Goal: Task Accomplishment & Management: Use online tool/utility

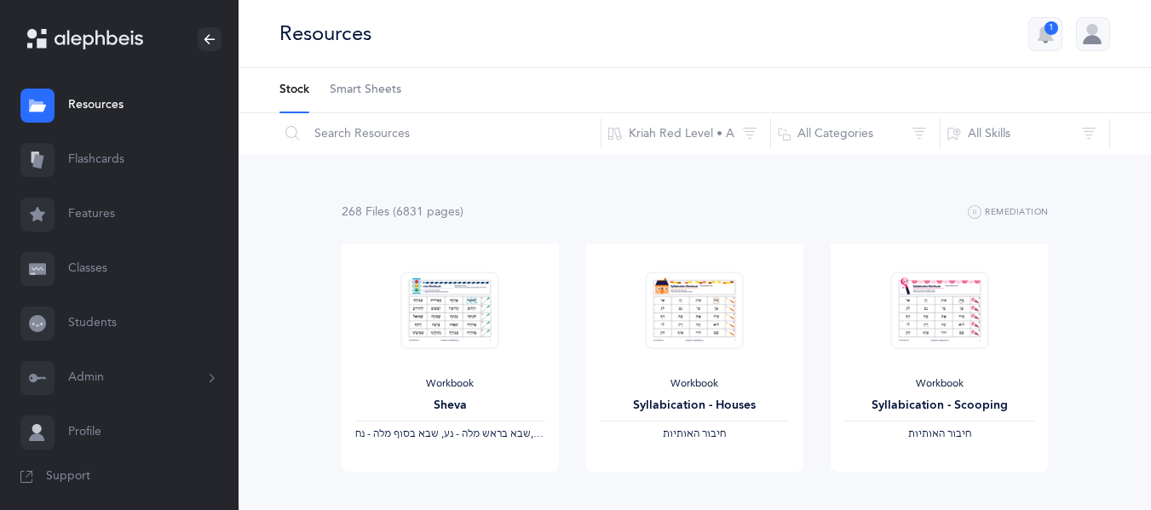
click at [116, 152] on link "Flashcards" at bounding box center [119, 160] width 239 height 55
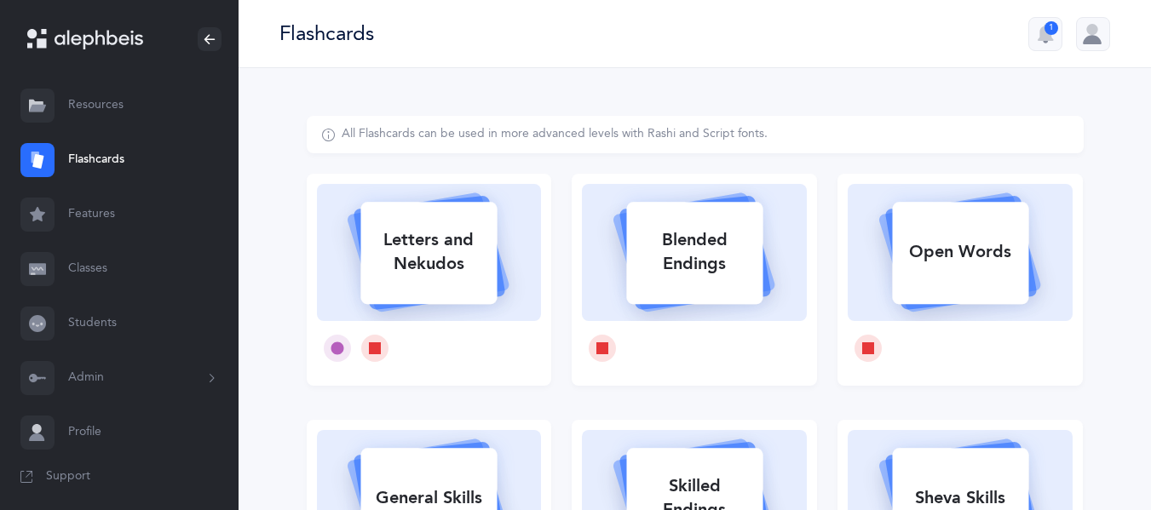
click at [447, 234] on div "Letters and Nekudos" at bounding box center [428, 252] width 136 height 68
select select
select select "single"
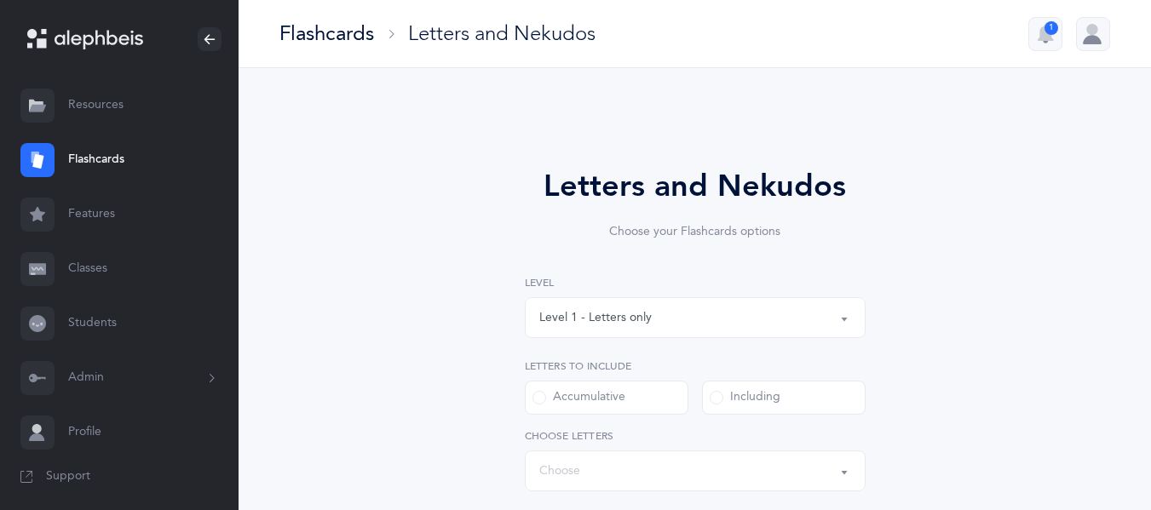
select select "27"
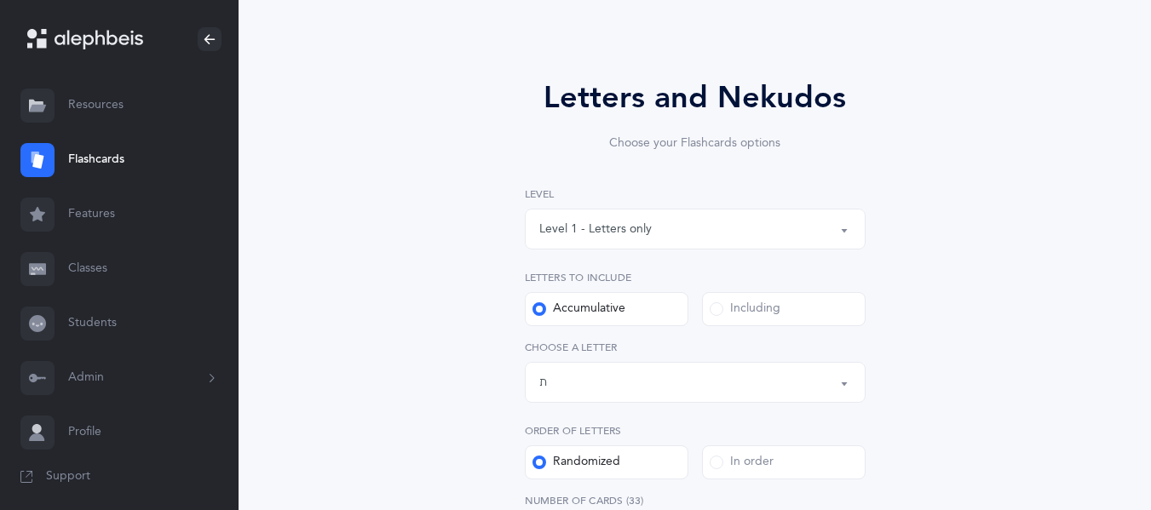
scroll to position [88, 0]
click at [649, 239] on div "Level 1 - Letters only" at bounding box center [695, 230] width 312 height 29
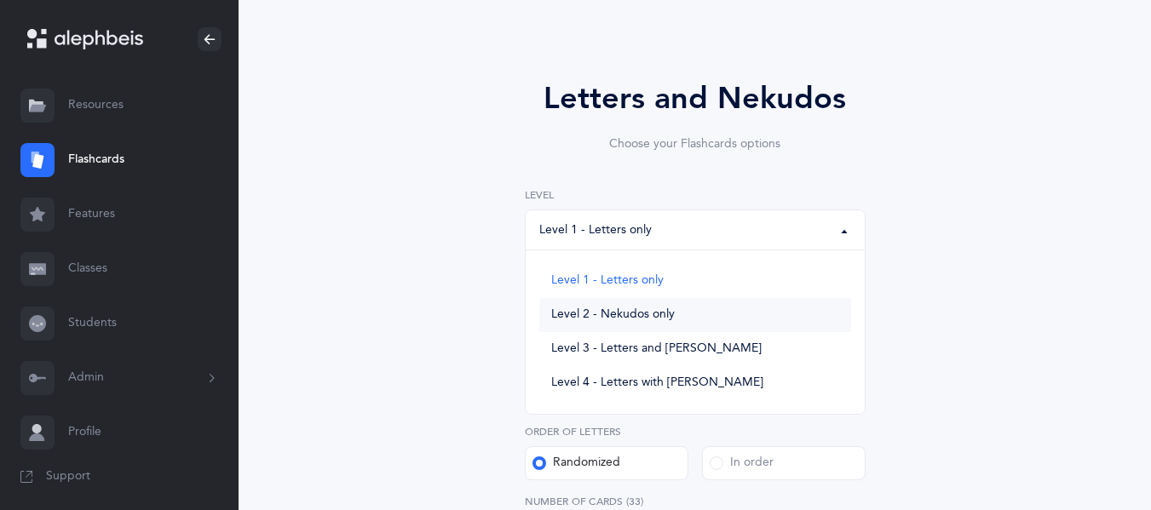
click at [658, 311] on span "Level 2 - Nekudos only" at bounding box center [613, 315] width 124 height 15
select select "2"
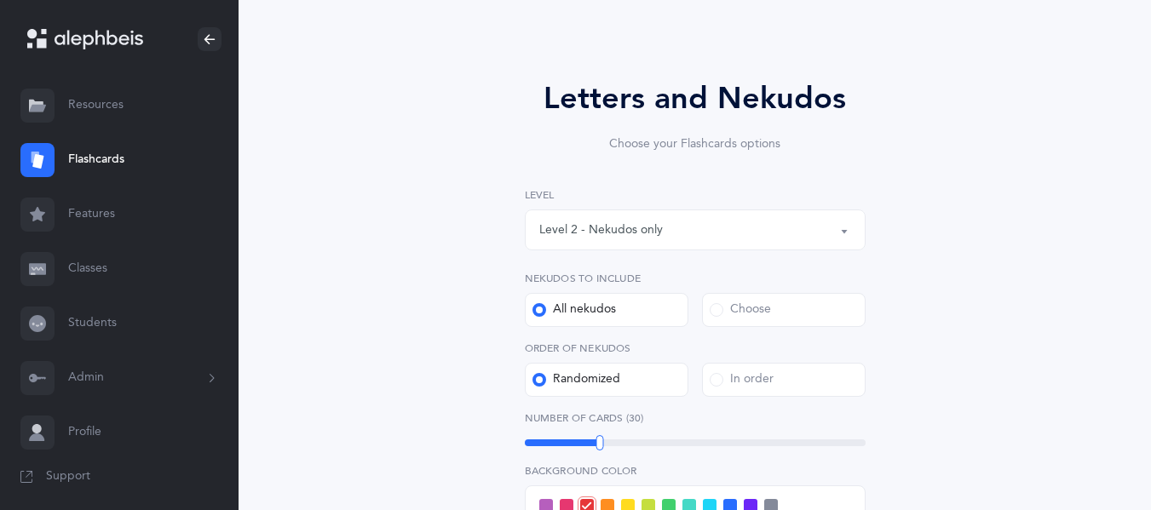
click at [716, 309] on span at bounding box center [717, 310] width 14 height 14
click at [0, 0] on input "Choose" at bounding box center [0, 0] width 0 height 0
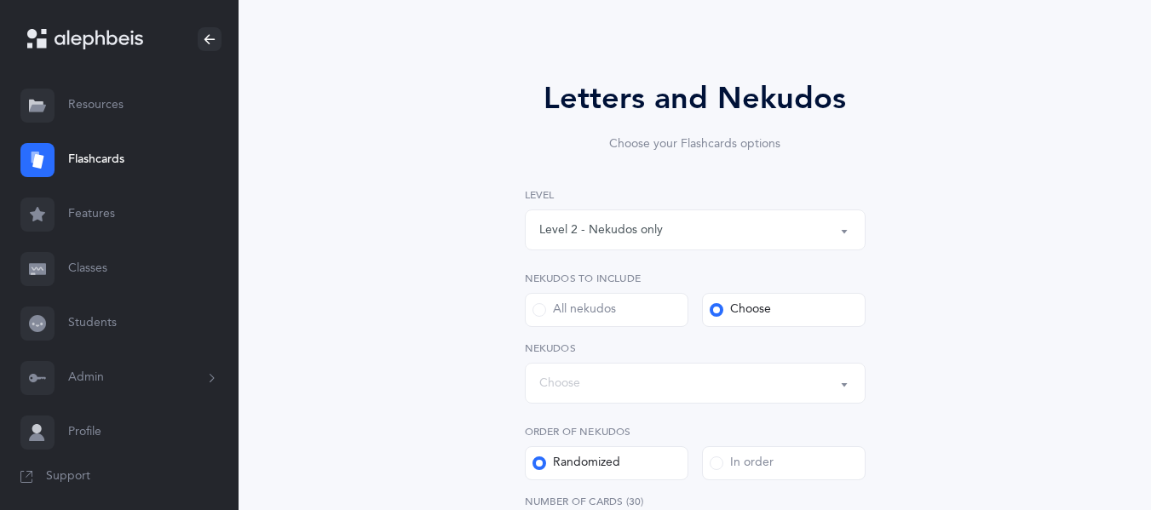
click at [631, 382] on div "Choose" at bounding box center [695, 383] width 312 height 29
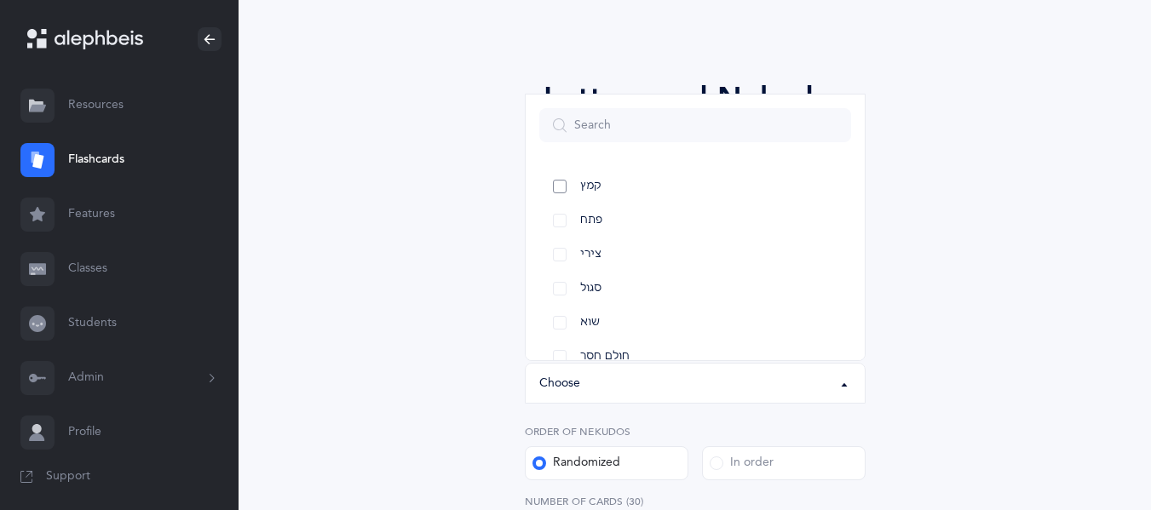
click at [597, 194] on link "קמץ" at bounding box center [695, 187] width 312 height 34
select select "28"
click at [388, 358] on div "Letters and Nekudos Choose your Flashcards options Level 1 - Letters only Level…" at bounding box center [695, 467] width 777 height 878
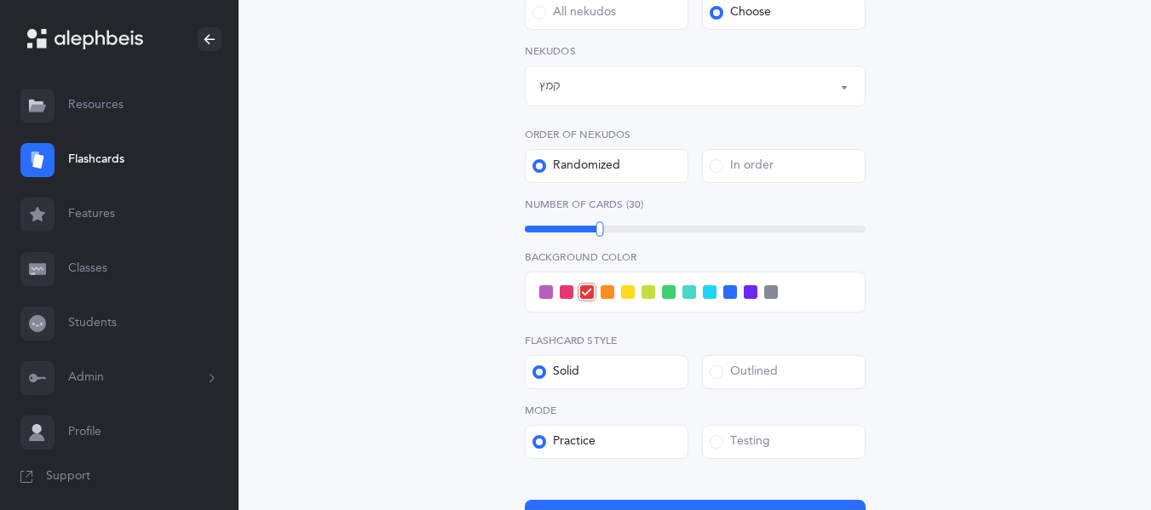
scroll to position [388, 0]
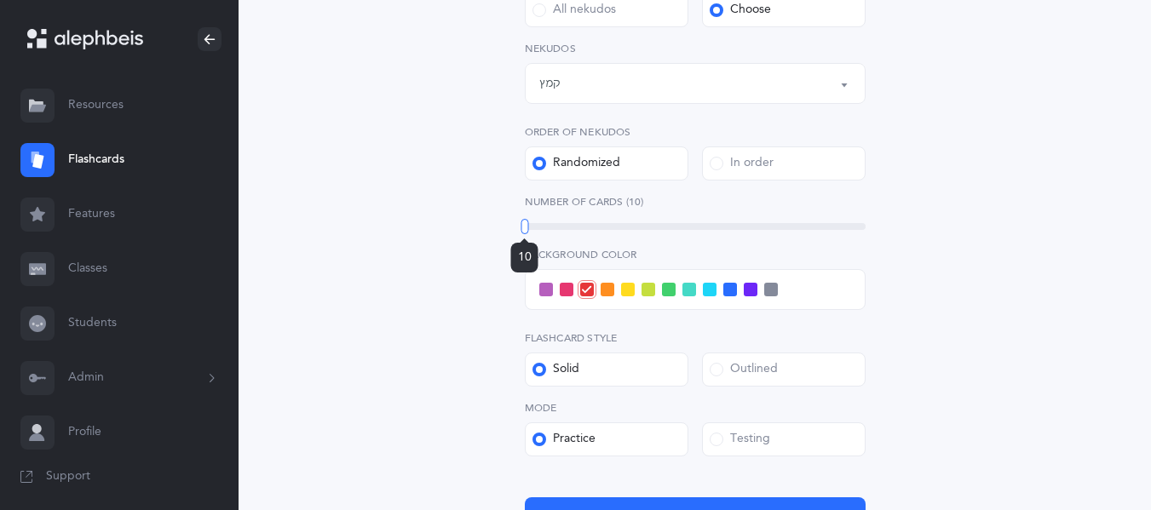
drag, startPoint x: 600, startPoint y: 228, endPoint x: 508, endPoint y: 215, distance: 93.0
click at [508, 215] on div "Letters and Nekudos Choose your Flashcards options Level 1 - Letters only Level…" at bounding box center [695, 157] width 436 height 762
click at [564, 290] on span at bounding box center [567, 290] width 14 height 14
click at [0, 0] on input "checkbox" at bounding box center [0, 0] width 0 height 0
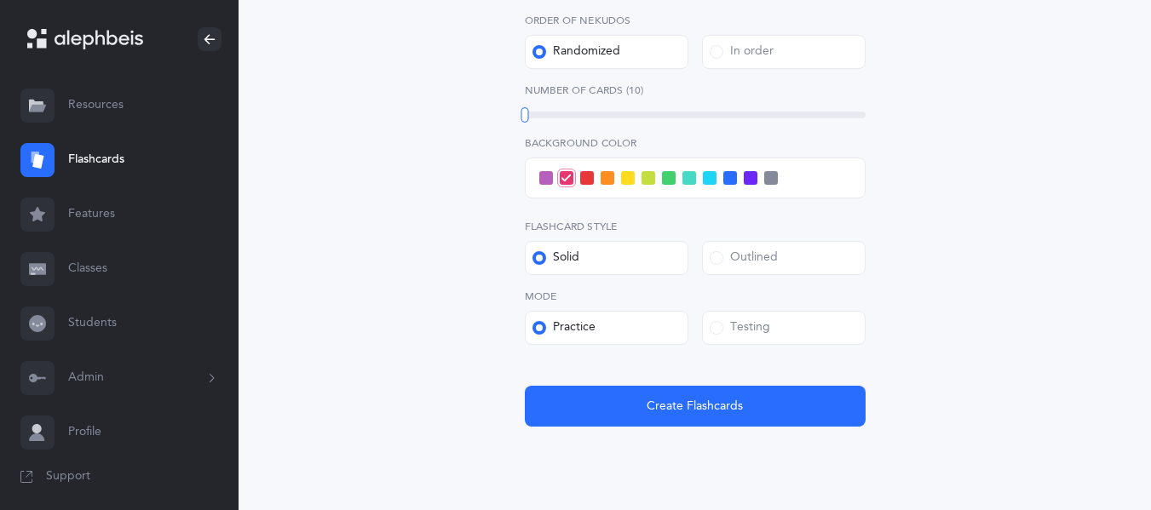
scroll to position [526, 0]
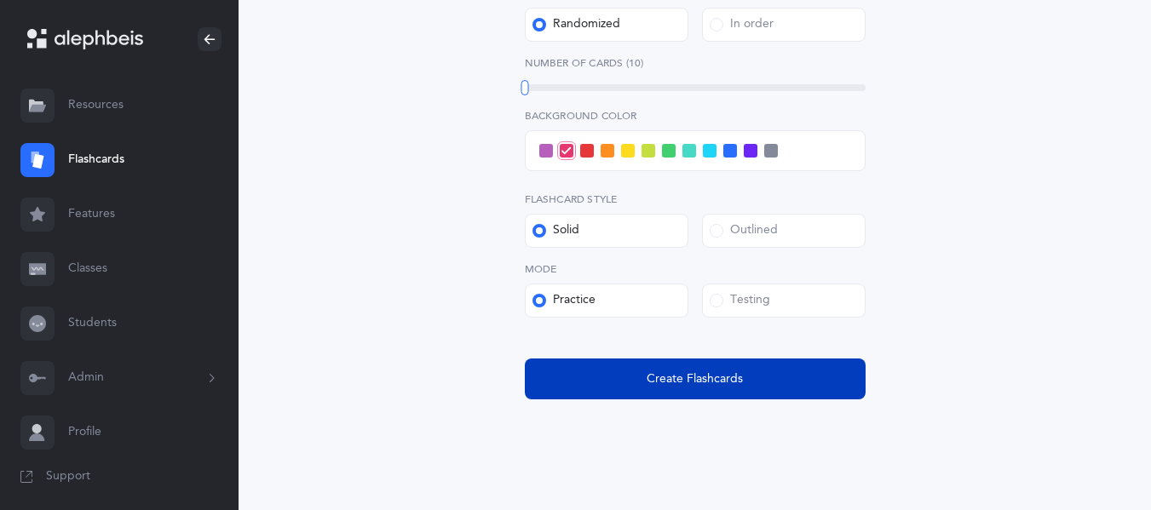
click at [696, 387] on span "Create Flashcards" at bounding box center [695, 380] width 96 height 18
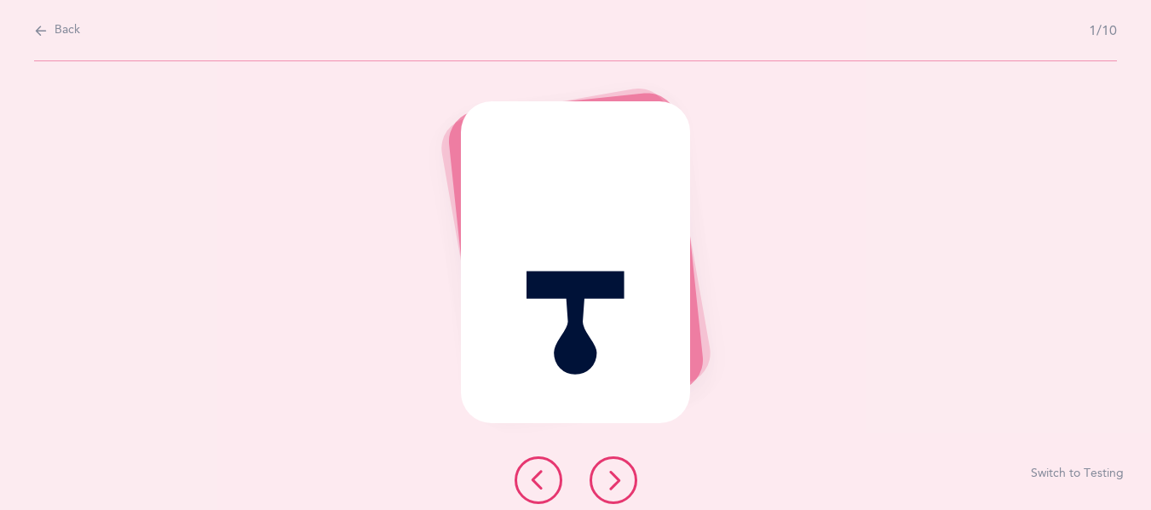
scroll to position [0, 0]
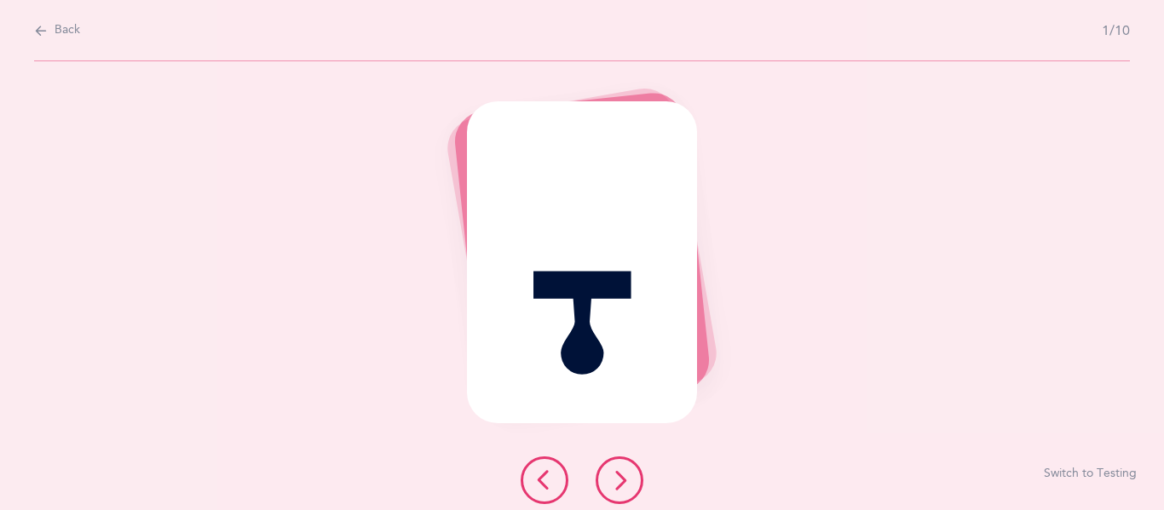
click at [632, 489] on button at bounding box center [619, 481] width 48 height 48
click at [49, 32] on button "Back" at bounding box center [57, 30] width 46 height 19
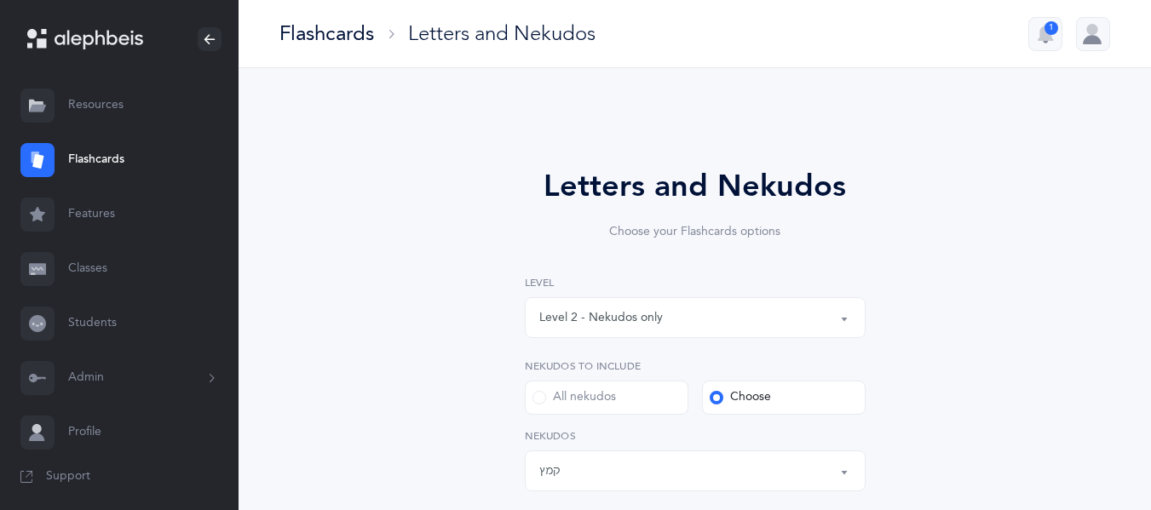
click at [581, 313] on div "Level 2 - Nekudos only" at bounding box center [601, 318] width 124 height 18
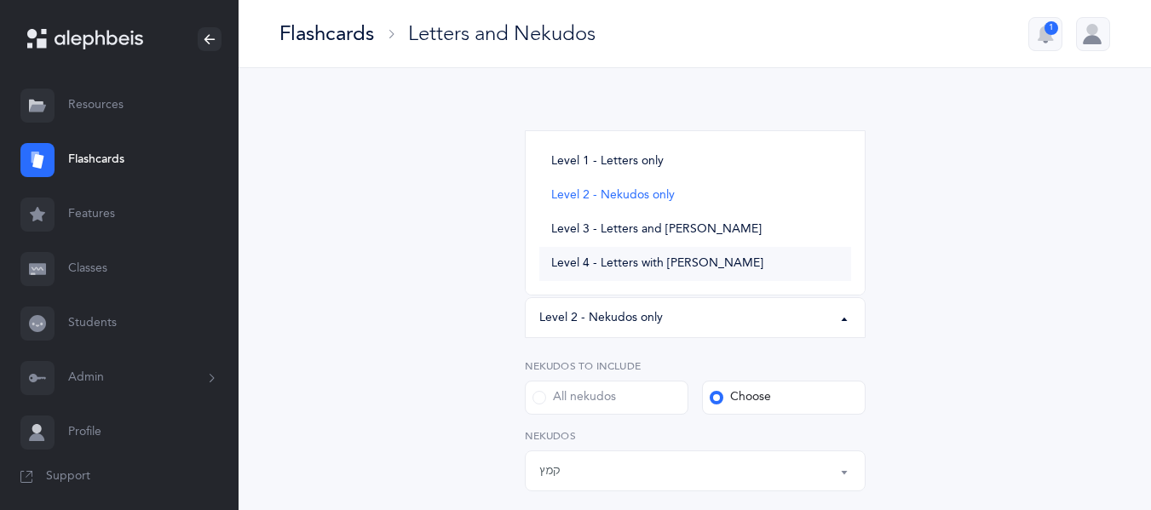
click at [625, 271] on span "Level 4 - Letters with [PERSON_NAME]" at bounding box center [657, 263] width 212 height 15
select select "4"
select select "27"
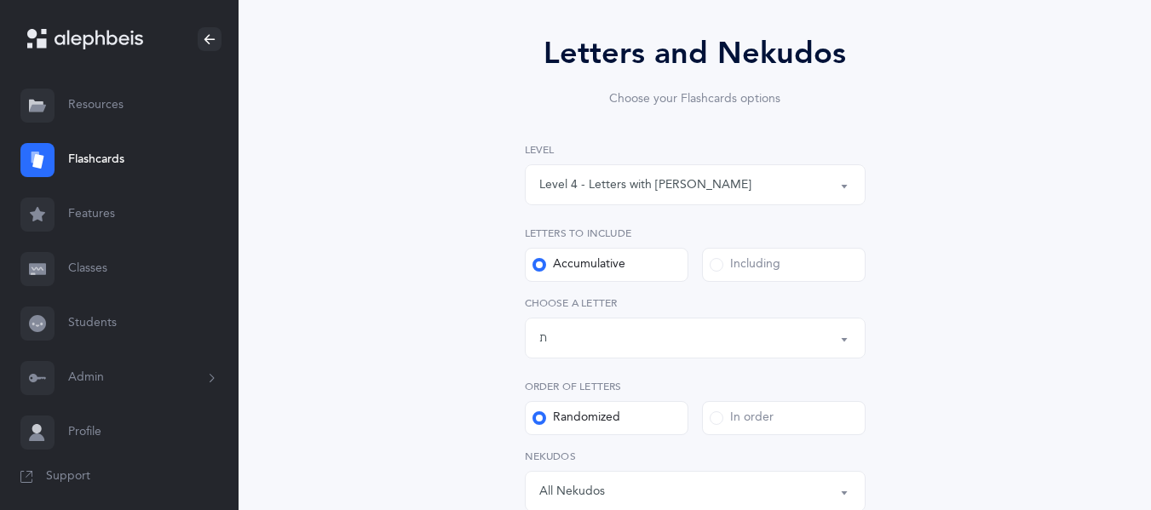
scroll to position [147, 0]
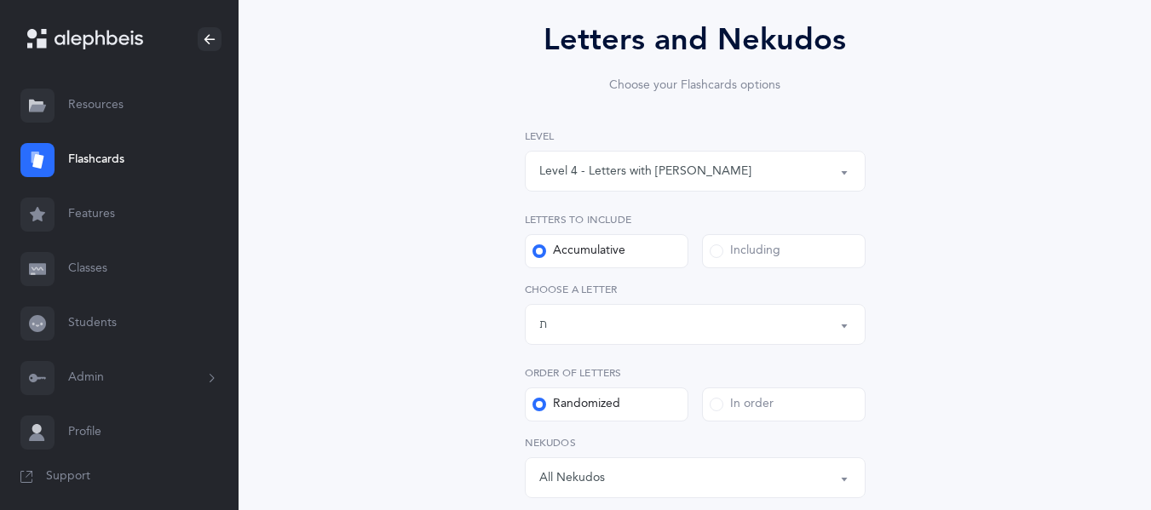
click at [619, 322] on div "Letters up until: ת" at bounding box center [695, 324] width 312 height 29
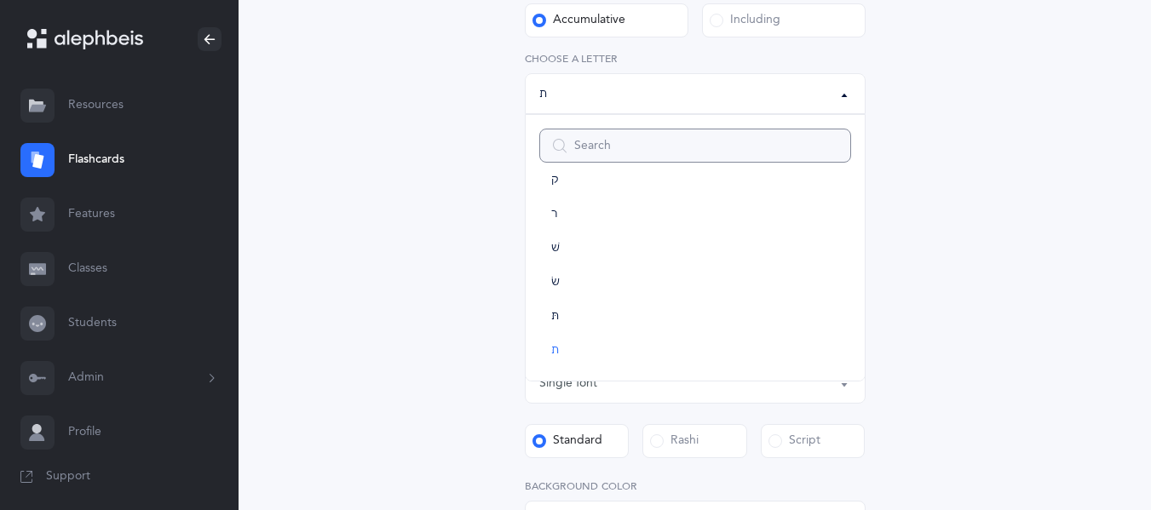
scroll to position [845, 0]
click at [452, 217] on div "Letters and Nekudos Choose your Flashcards options Level 1 - Letters only Level…" at bounding box center [695, 288] width 777 height 1100
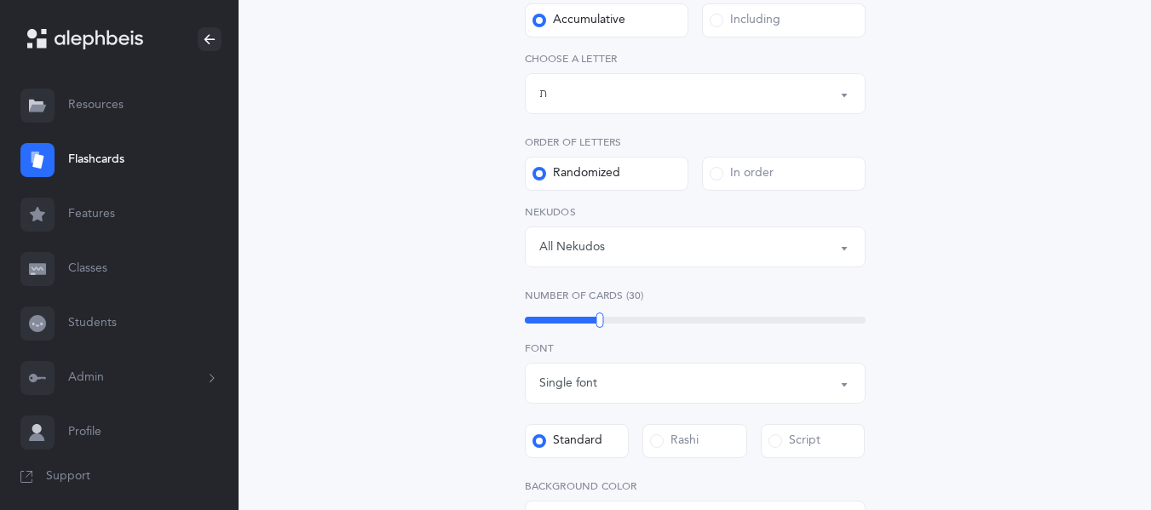
click at [572, 235] on div "All Nekudos" at bounding box center [695, 247] width 312 height 29
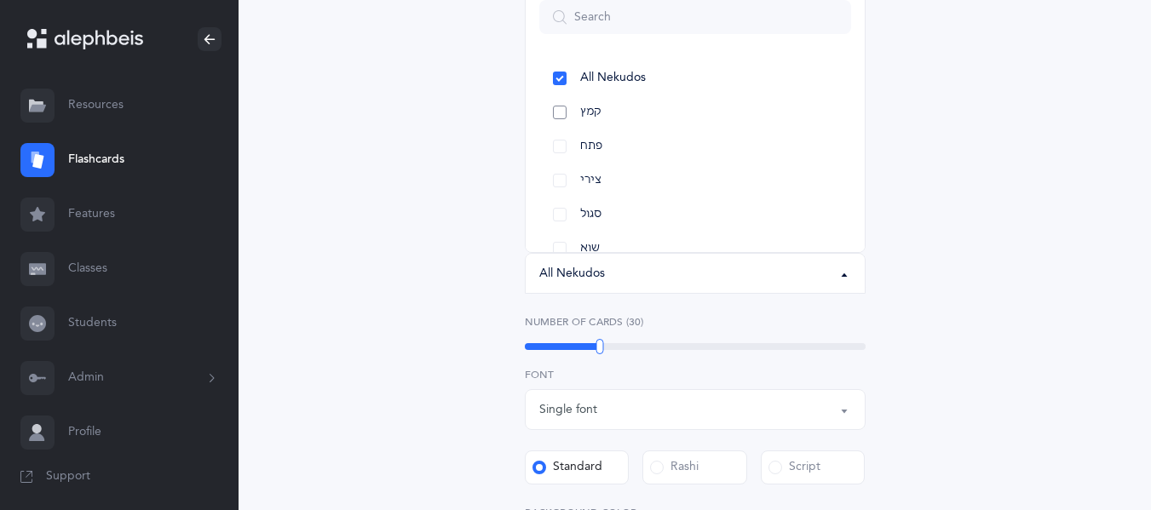
click at [561, 112] on link "קמץ" at bounding box center [695, 112] width 312 height 34
select select "28"
click at [492, 106] on div "Letters and Nekudos Choose your Flashcards options Level 1 - Letters only Level…" at bounding box center [695, 305] width 436 height 984
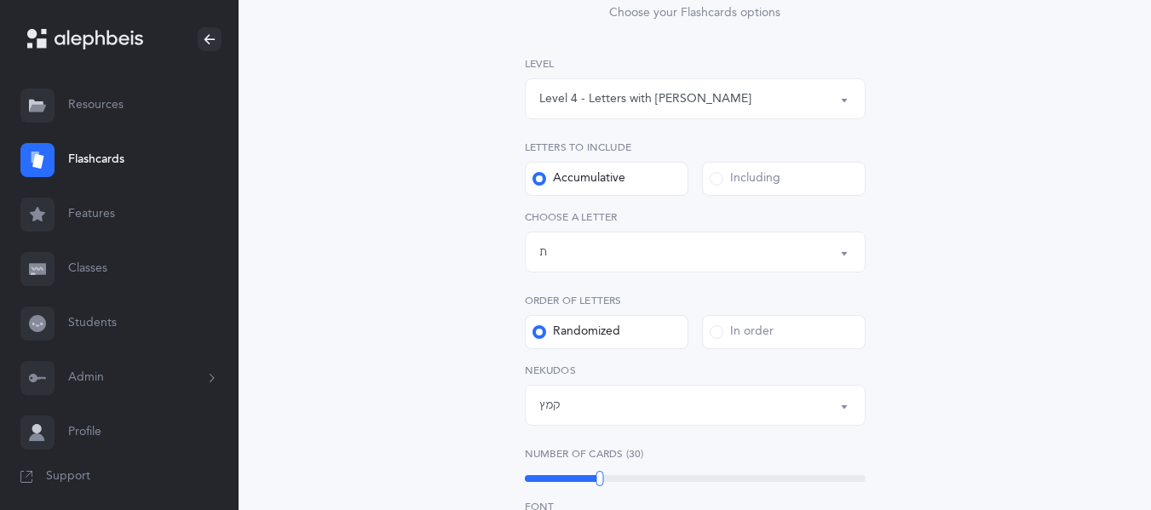
scroll to position [234, 0]
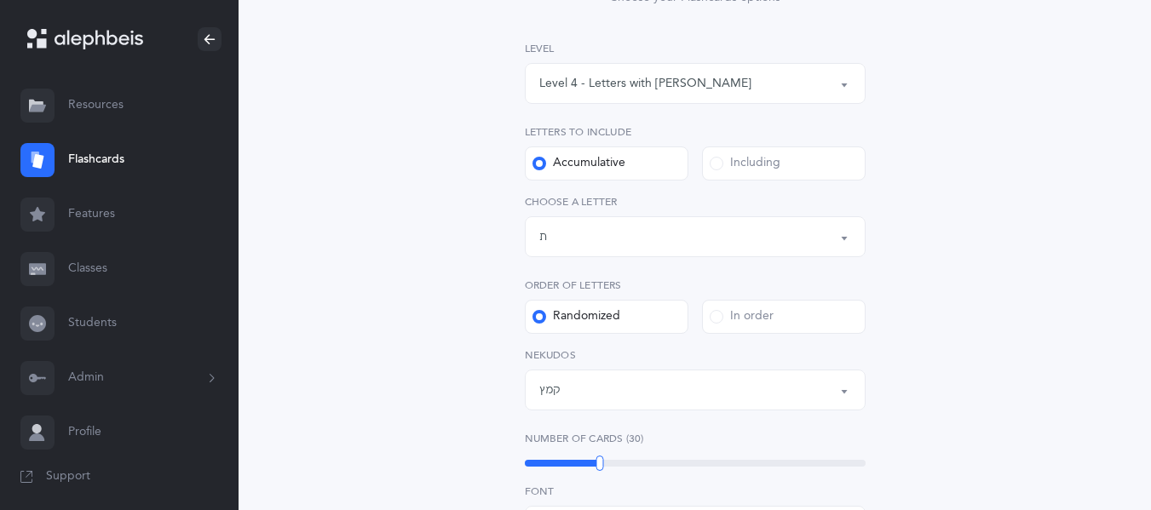
click at [711, 160] on span at bounding box center [717, 164] width 14 height 14
click at [0, 0] on input "Including" at bounding box center [0, 0] width 0 height 0
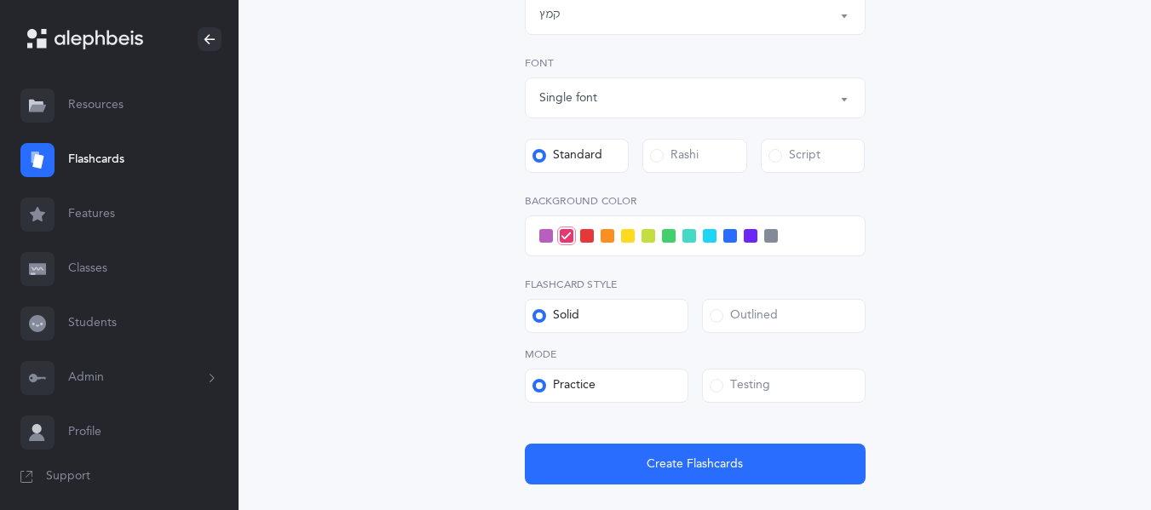
scroll to position [534, 0]
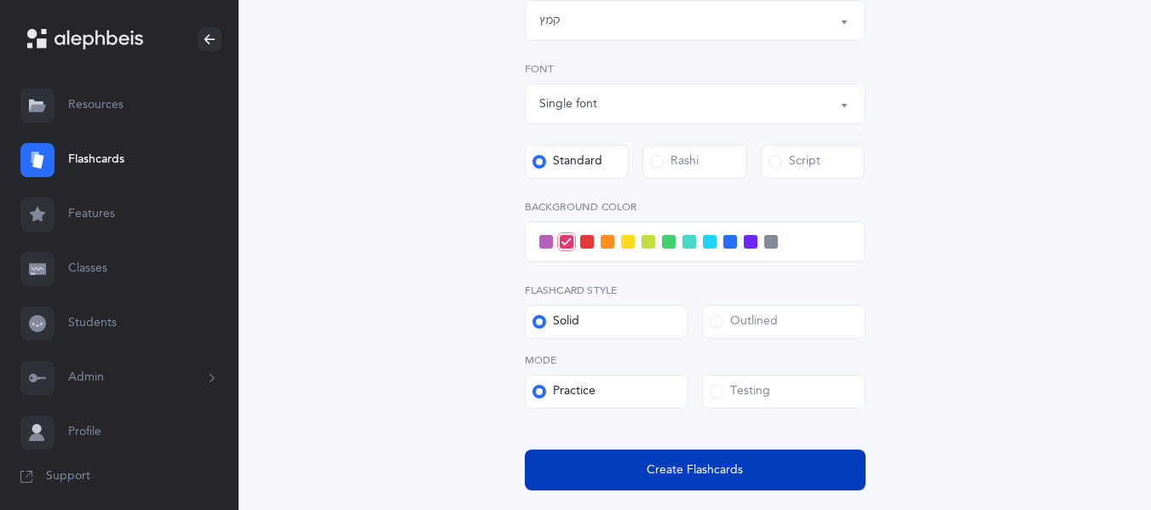
click at [657, 484] on button "Create Flashcards" at bounding box center [695, 470] width 341 height 41
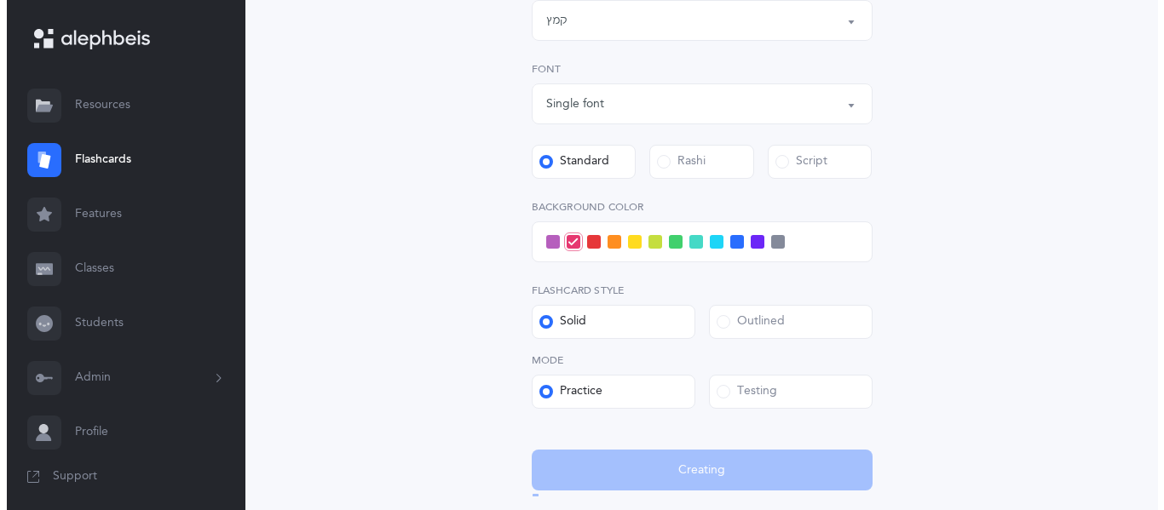
scroll to position [0, 0]
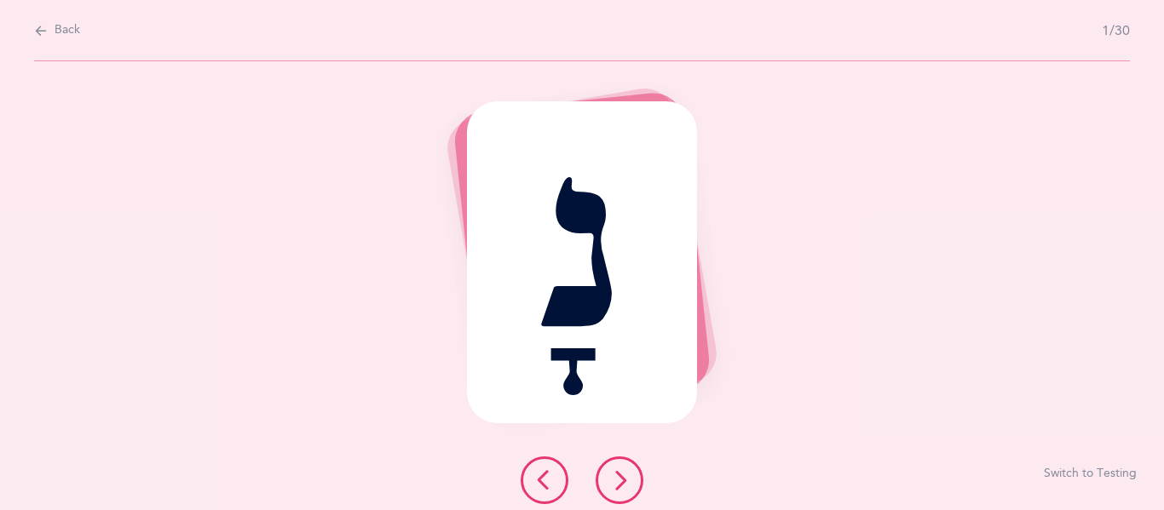
click at [609, 481] on icon at bounding box center [619, 480] width 20 height 20
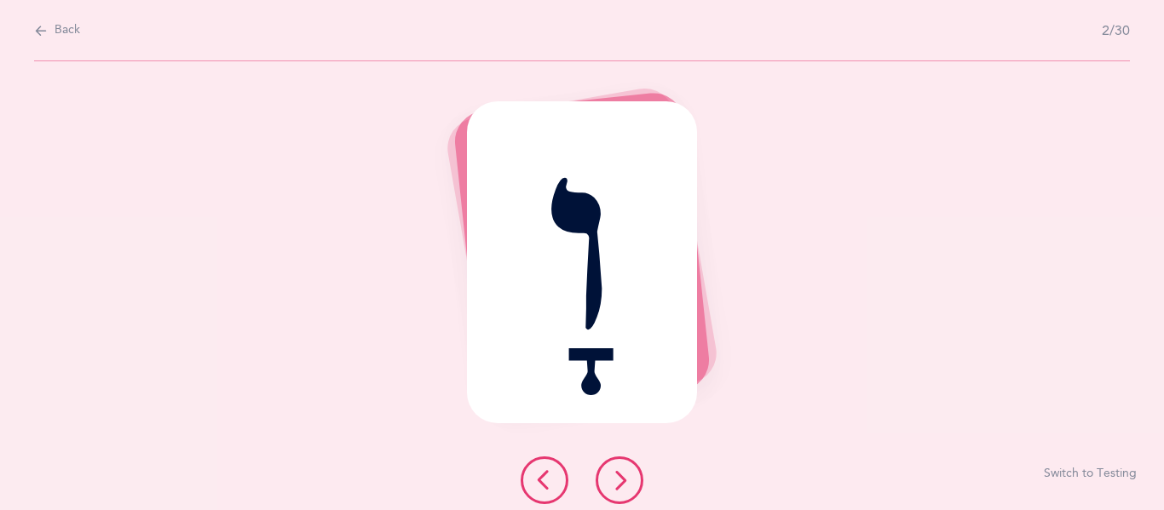
click at [609, 481] on icon at bounding box center [619, 480] width 20 height 20
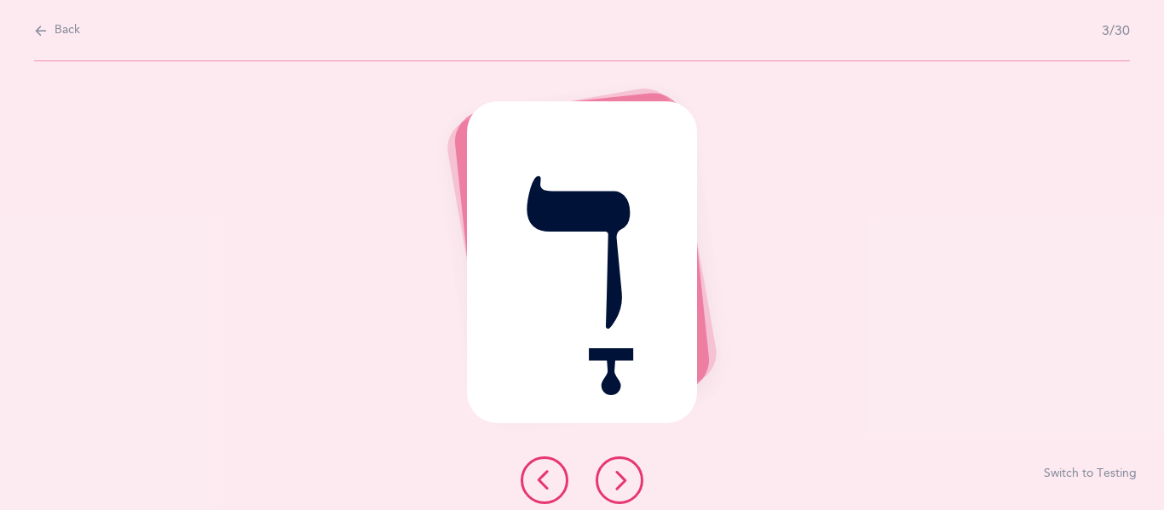
click at [609, 481] on icon at bounding box center [619, 480] width 20 height 20
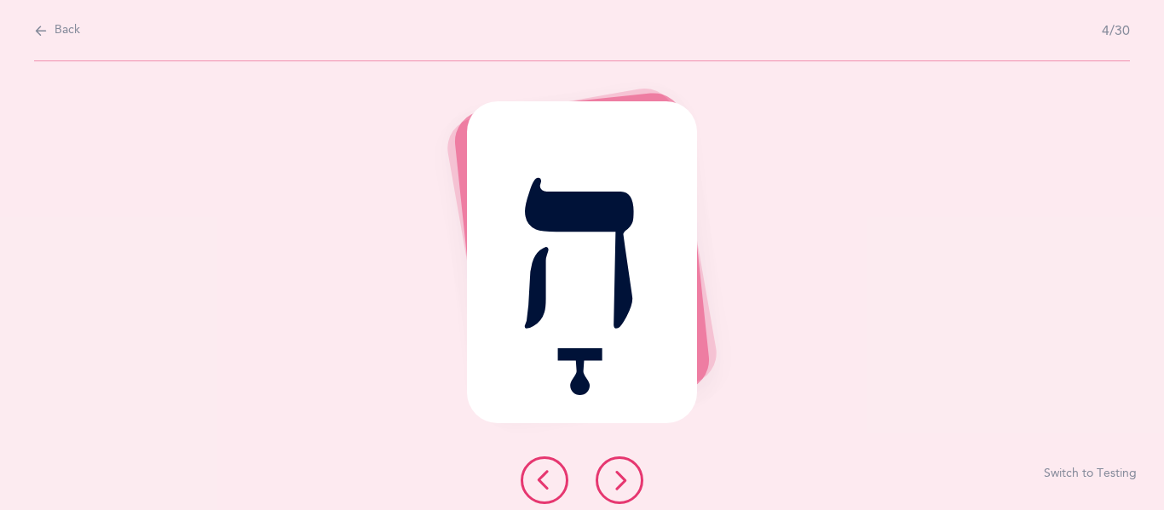
click at [609, 481] on icon at bounding box center [619, 480] width 20 height 20
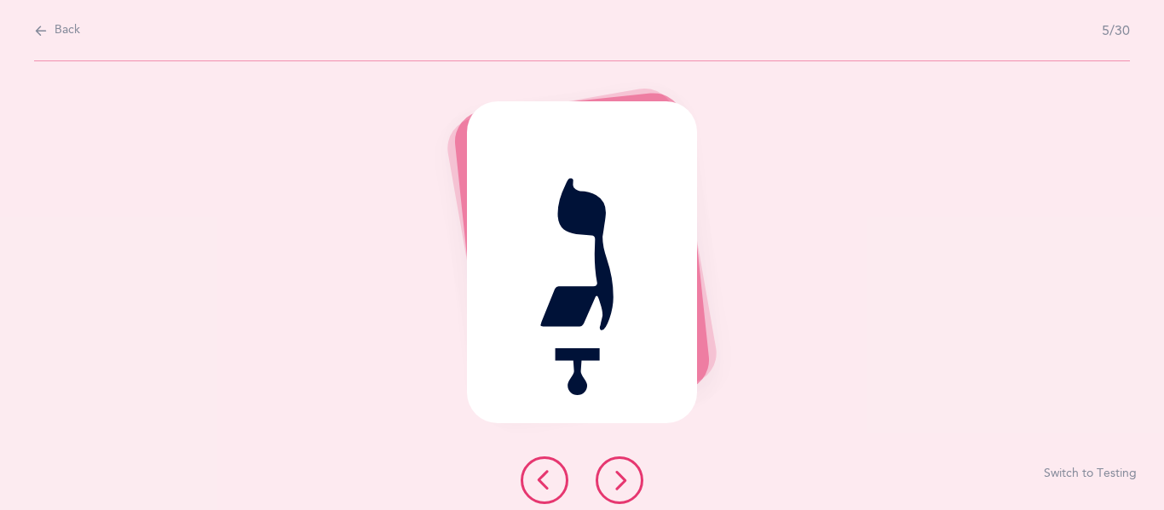
click at [609, 481] on icon at bounding box center [619, 480] width 20 height 20
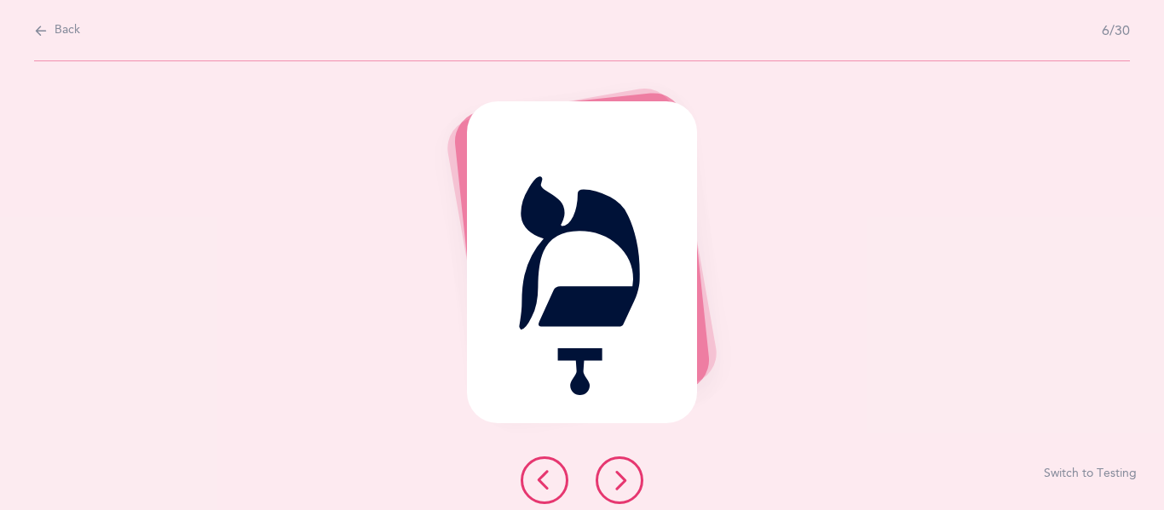
click at [609, 481] on icon at bounding box center [619, 480] width 20 height 20
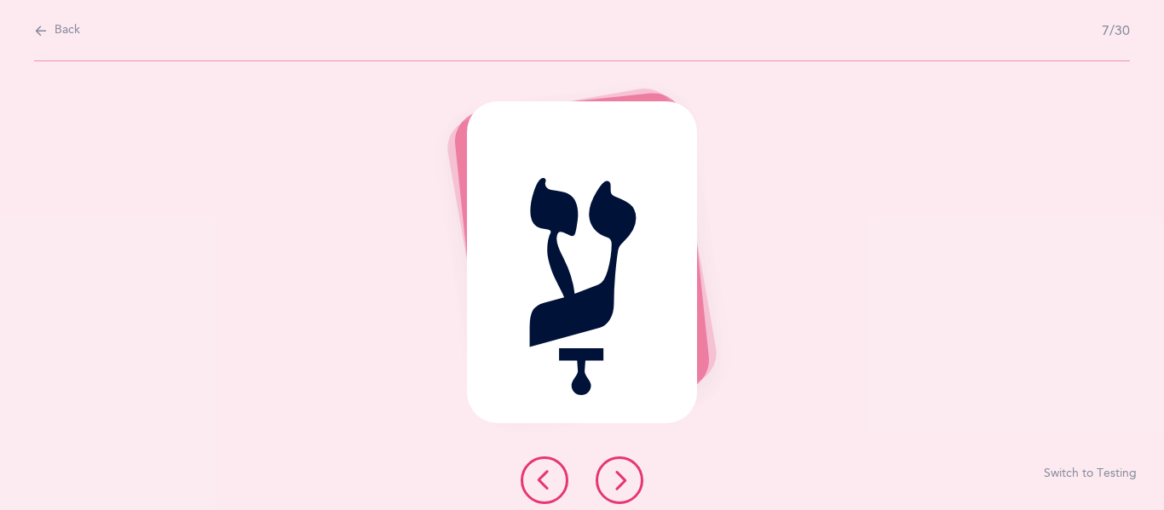
click at [609, 481] on icon at bounding box center [619, 480] width 20 height 20
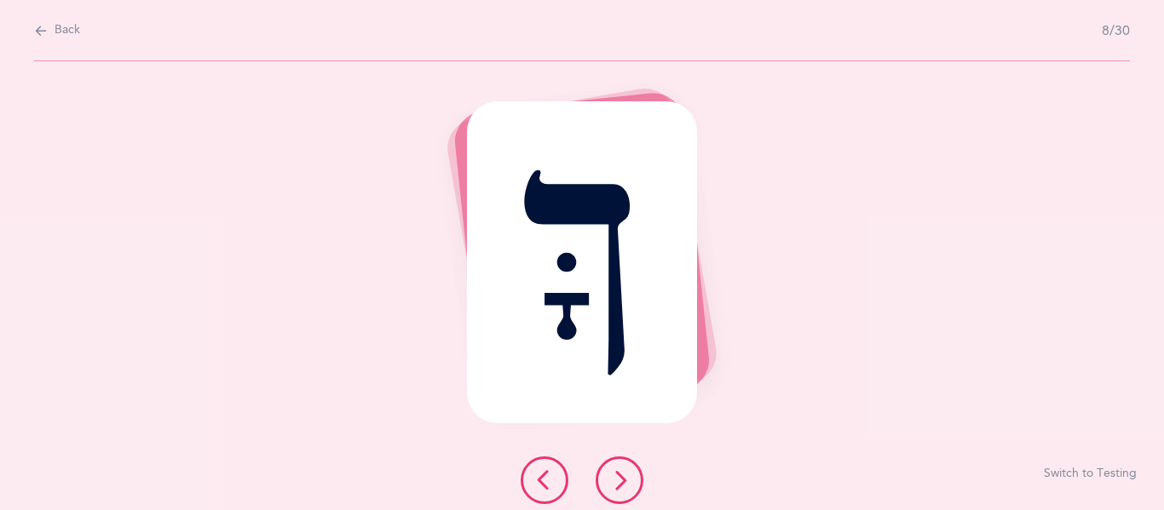
click at [609, 481] on icon at bounding box center [619, 480] width 20 height 20
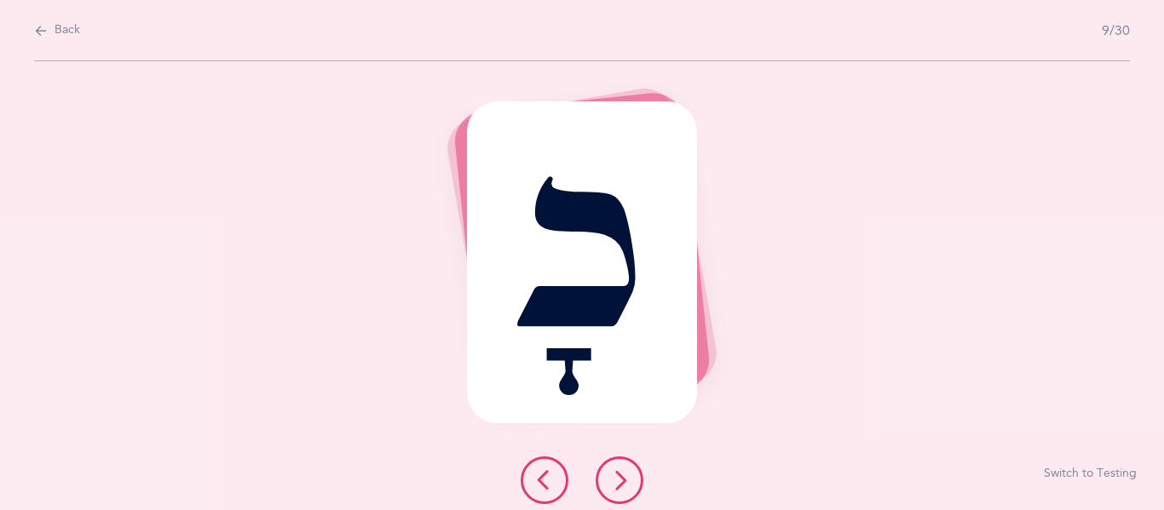
click at [601, 487] on button at bounding box center [619, 481] width 48 height 48
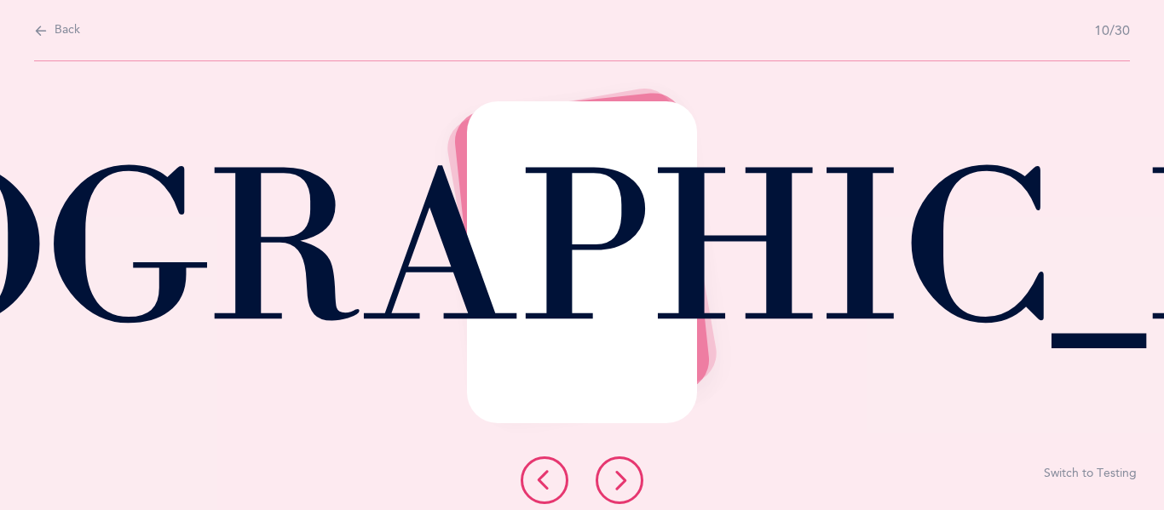
click at [601, 487] on button at bounding box center [619, 481] width 48 height 48
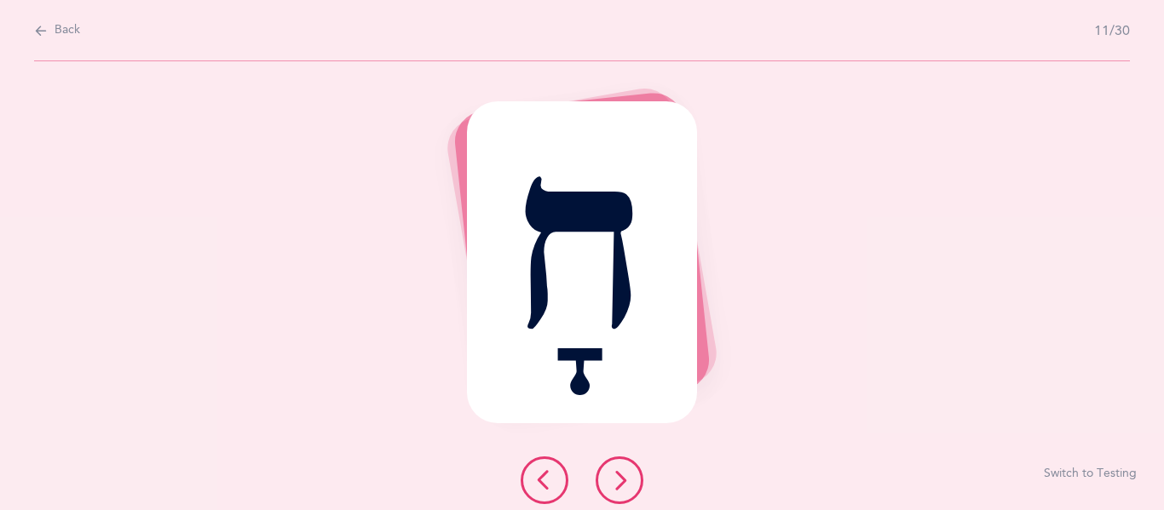
click at [601, 487] on button at bounding box center [619, 481] width 48 height 48
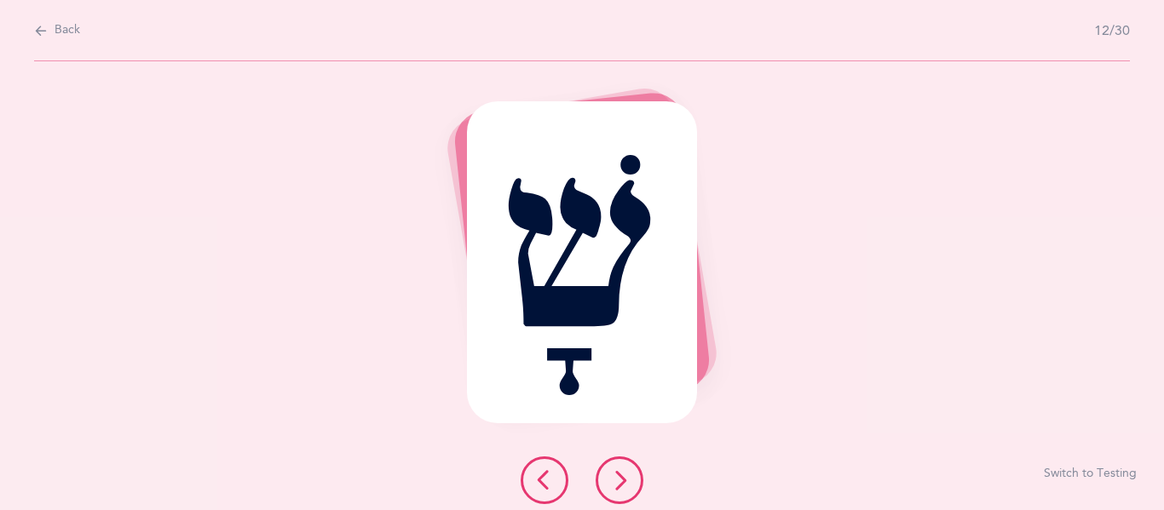
click at [601, 487] on button at bounding box center [619, 481] width 48 height 48
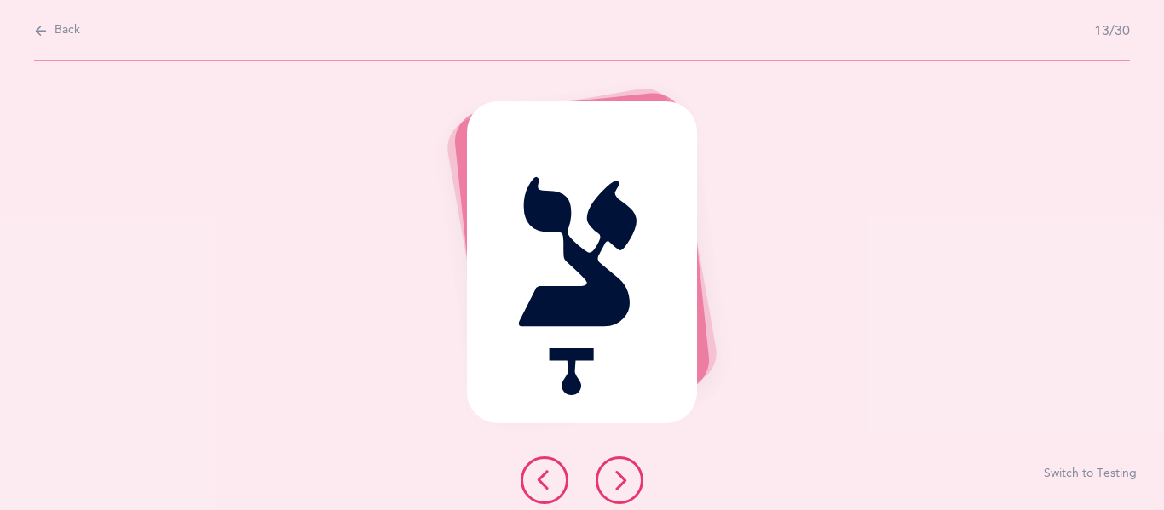
click at [601, 487] on button at bounding box center [619, 481] width 48 height 48
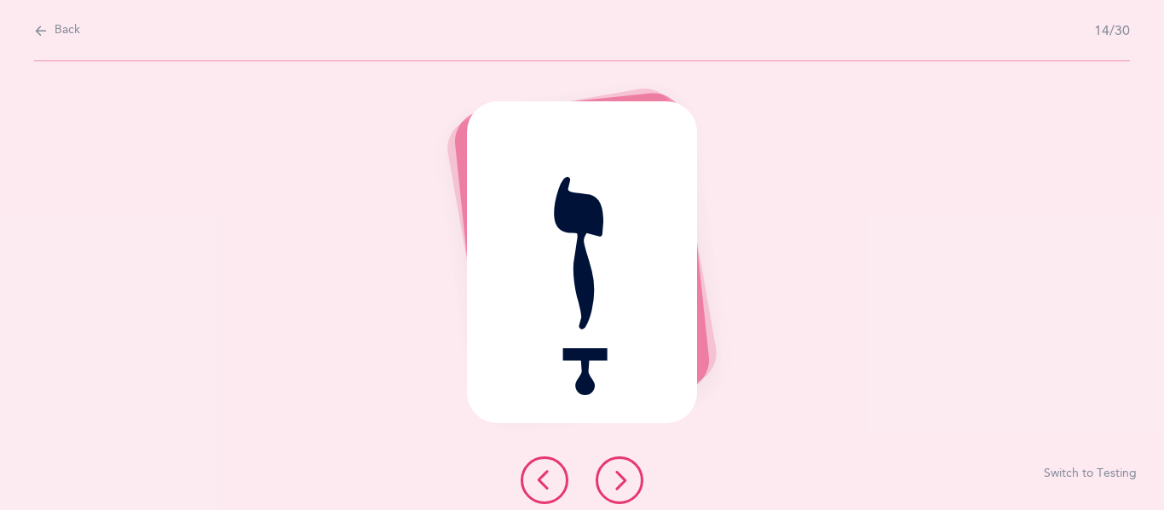
click at [601, 487] on button at bounding box center [619, 481] width 48 height 48
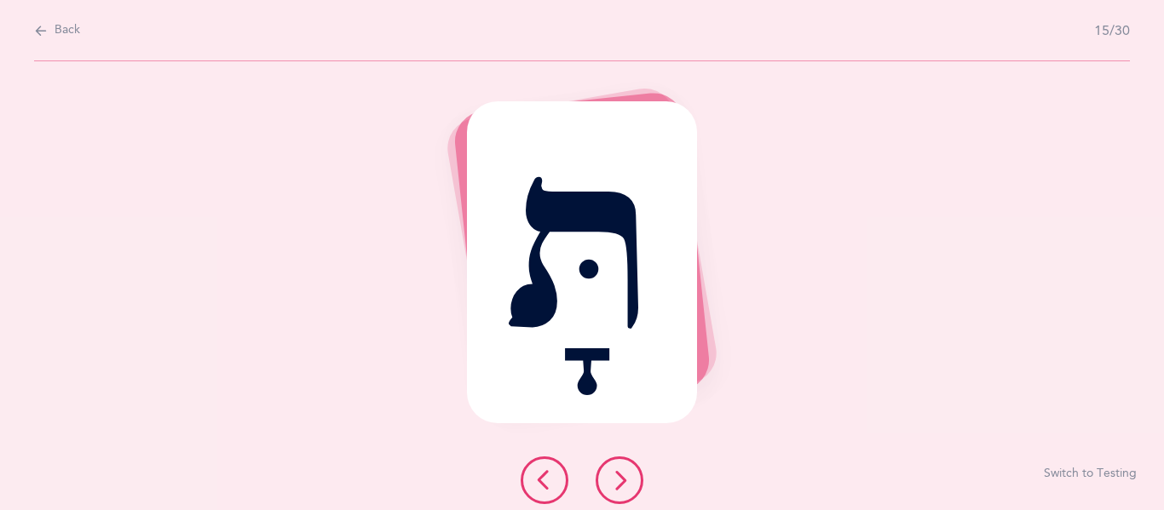
click at [601, 487] on button at bounding box center [619, 481] width 48 height 48
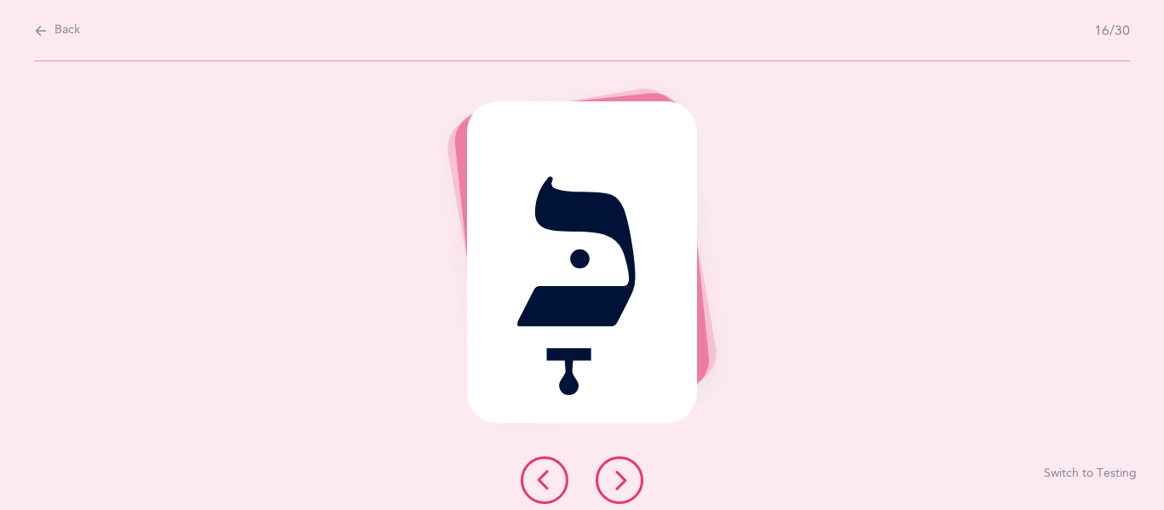
click at [601, 487] on button at bounding box center [619, 481] width 48 height 48
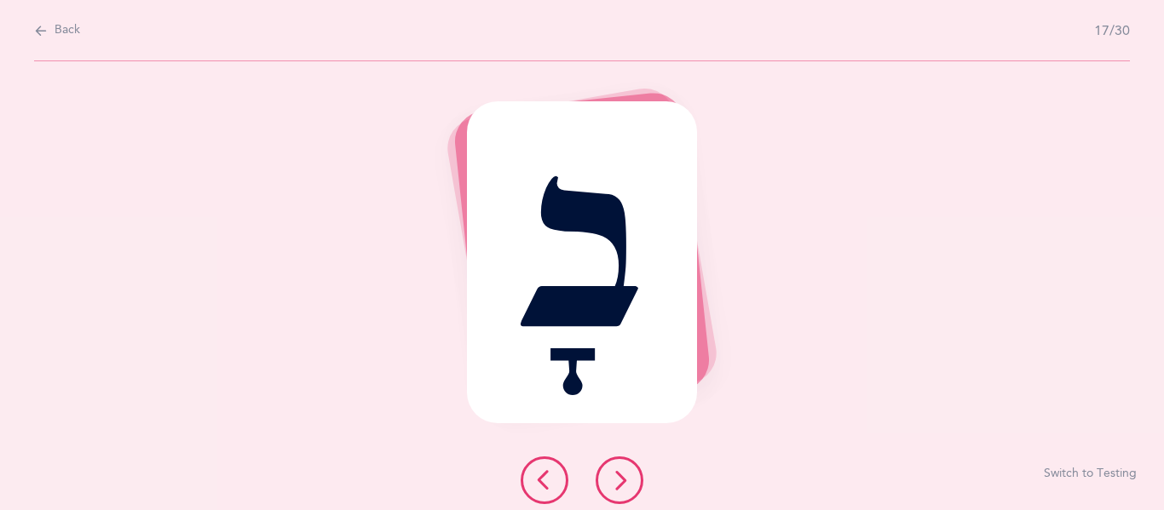
click at [601, 487] on button at bounding box center [619, 481] width 48 height 48
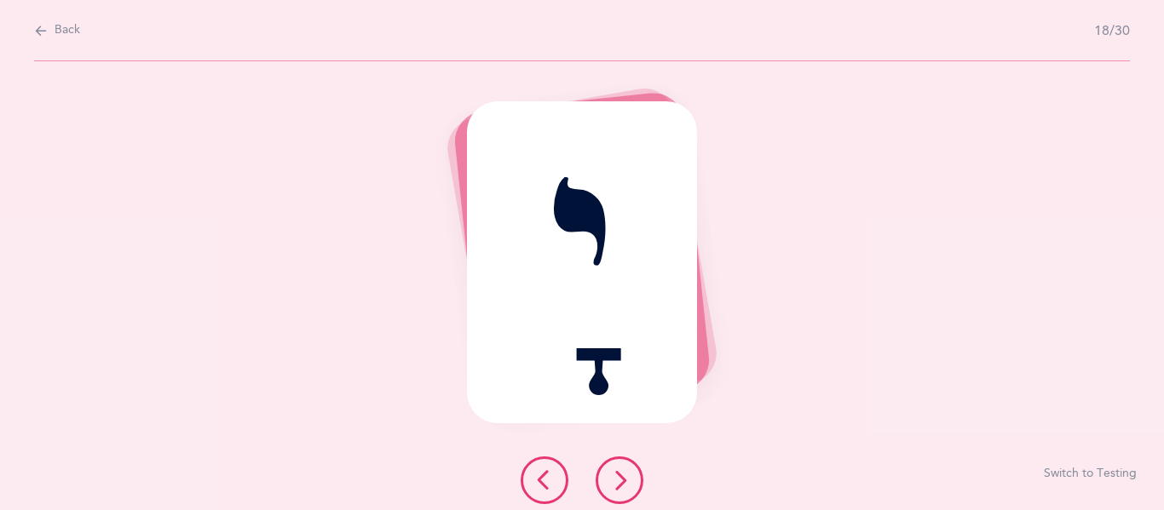
click at [601, 487] on button at bounding box center [619, 481] width 48 height 48
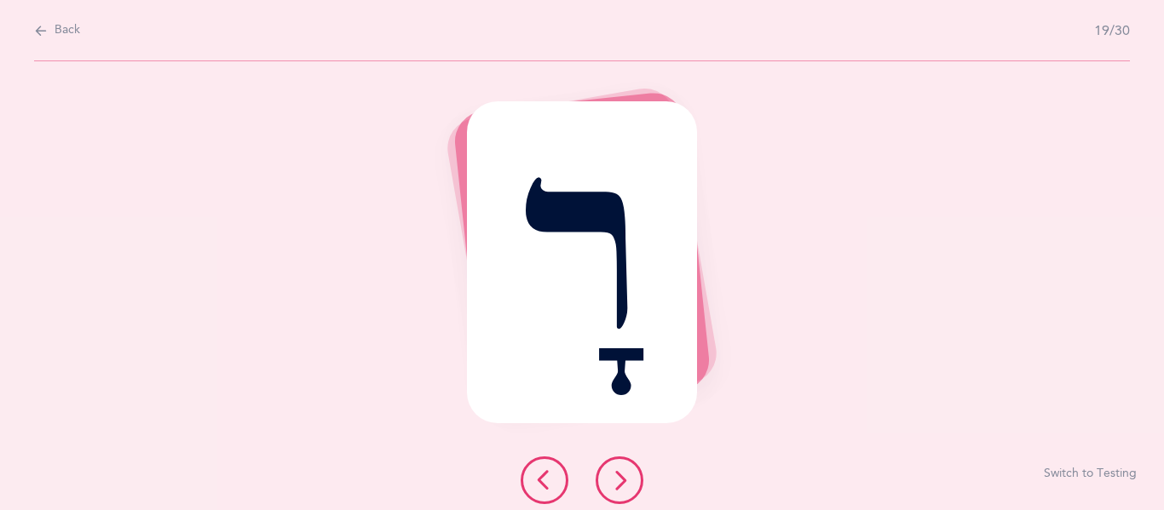
click at [601, 487] on button at bounding box center [619, 481] width 48 height 48
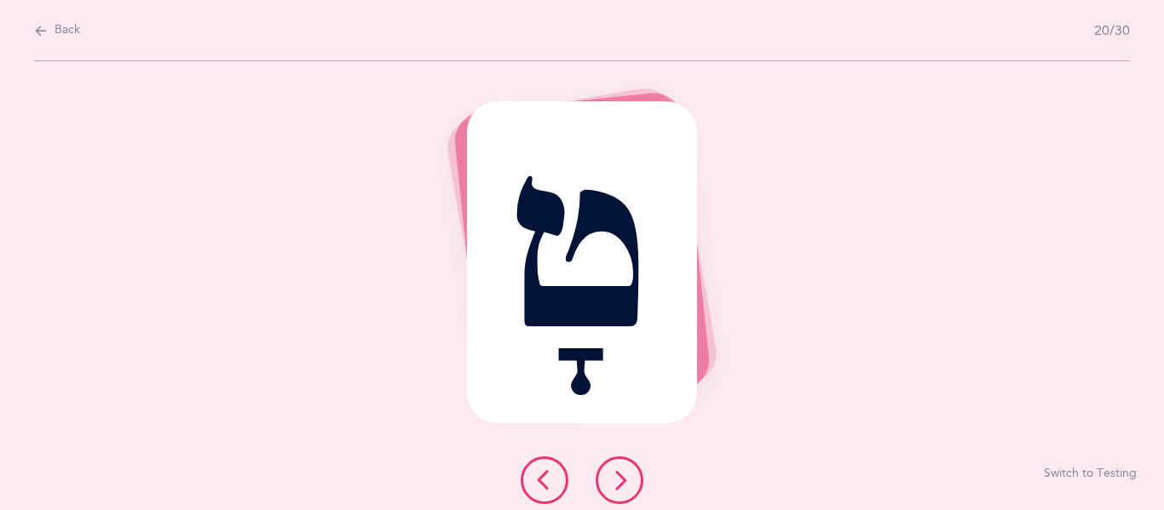
click at [601, 487] on button at bounding box center [619, 481] width 48 height 48
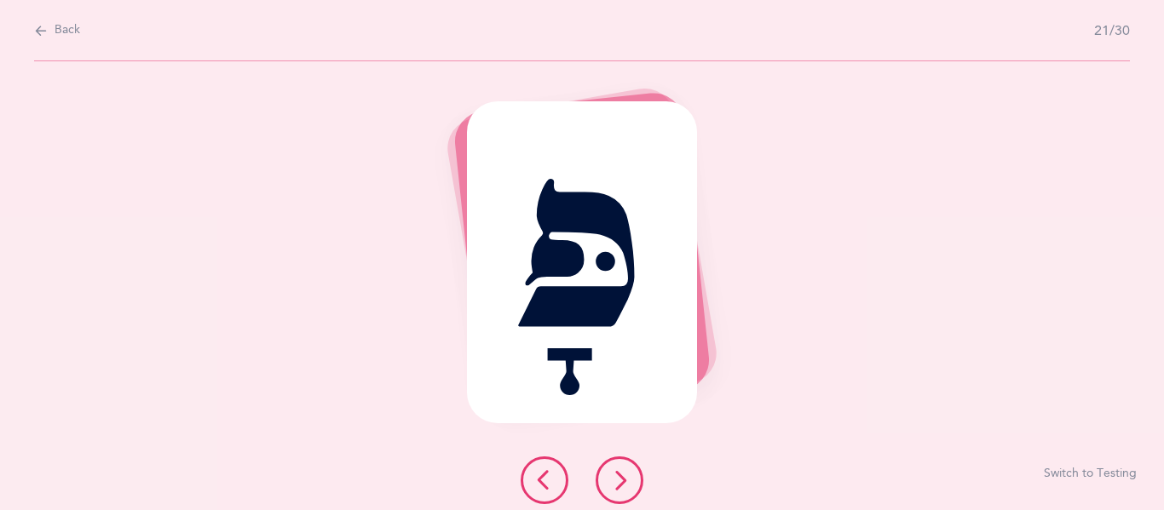
click at [601, 487] on button at bounding box center [619, 481] width 48 height 48
